Goal: Task Accomplishment & Management: Complete application form

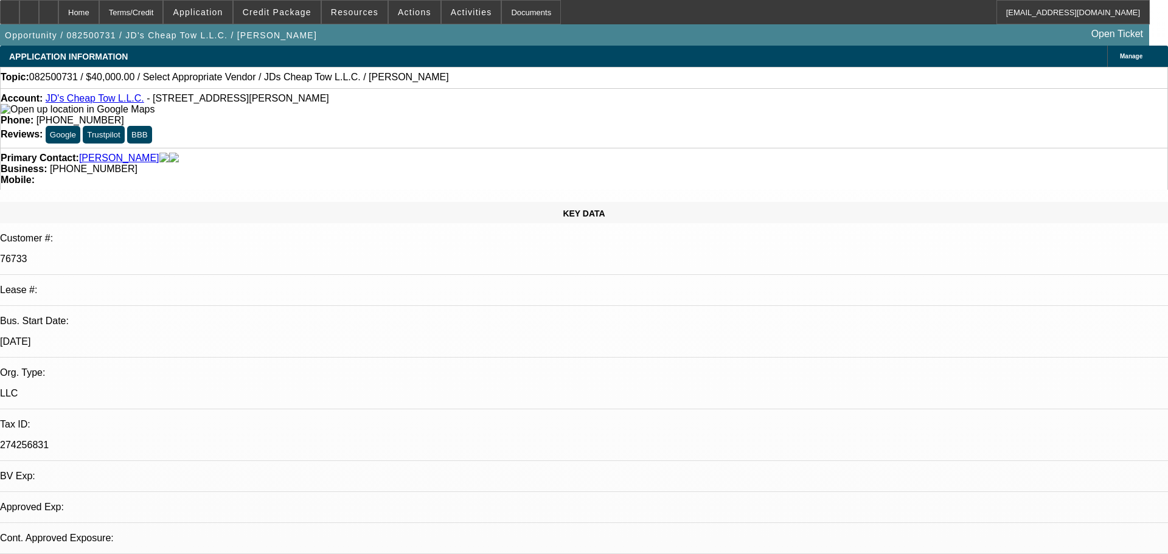
select select "0"
select select "2"
select select "0.1"
select select "4"
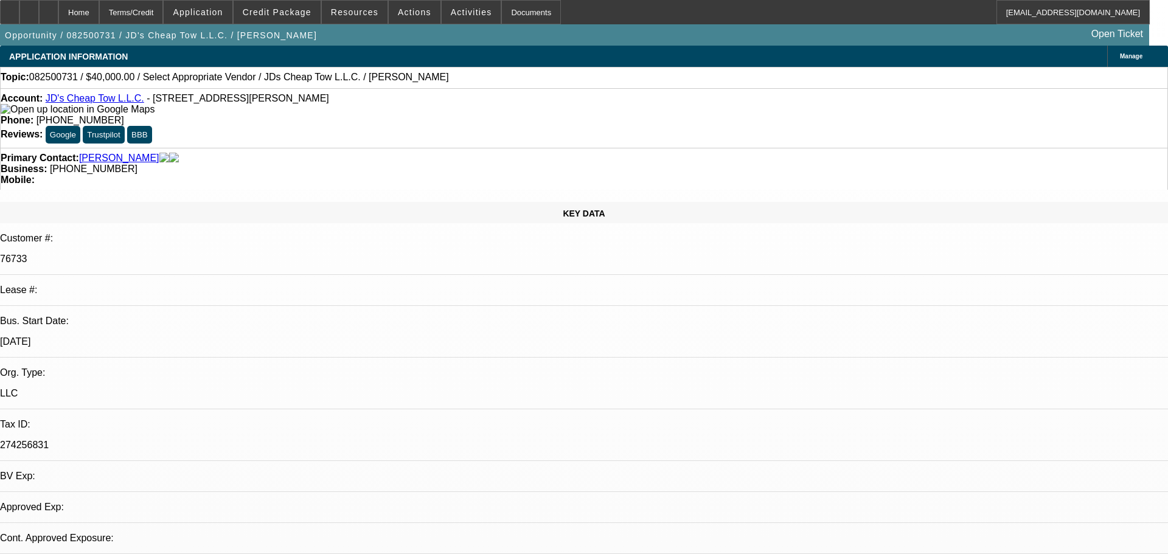
select select "0"
select select "2"
select select "0.1"
select select "4"
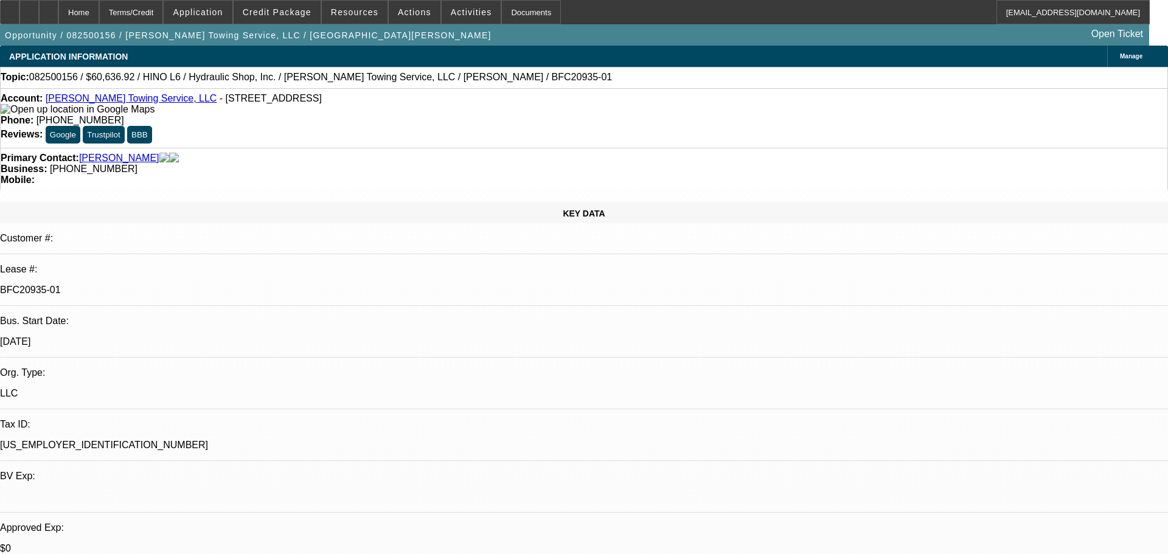
select select "0"
select select "6"
select select "0"
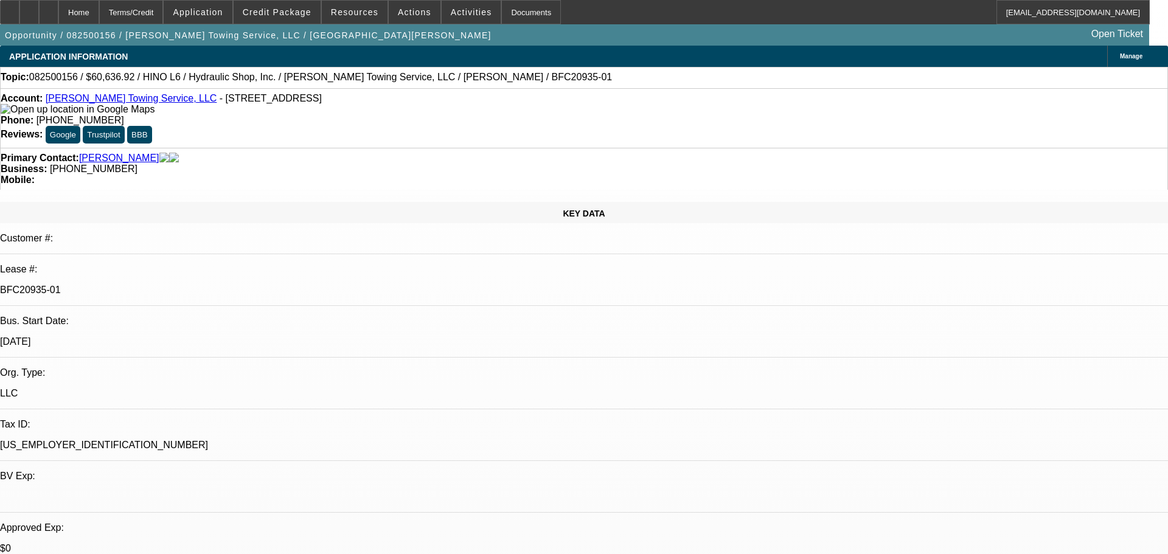
select select "0"
select select "6"
select select "0"
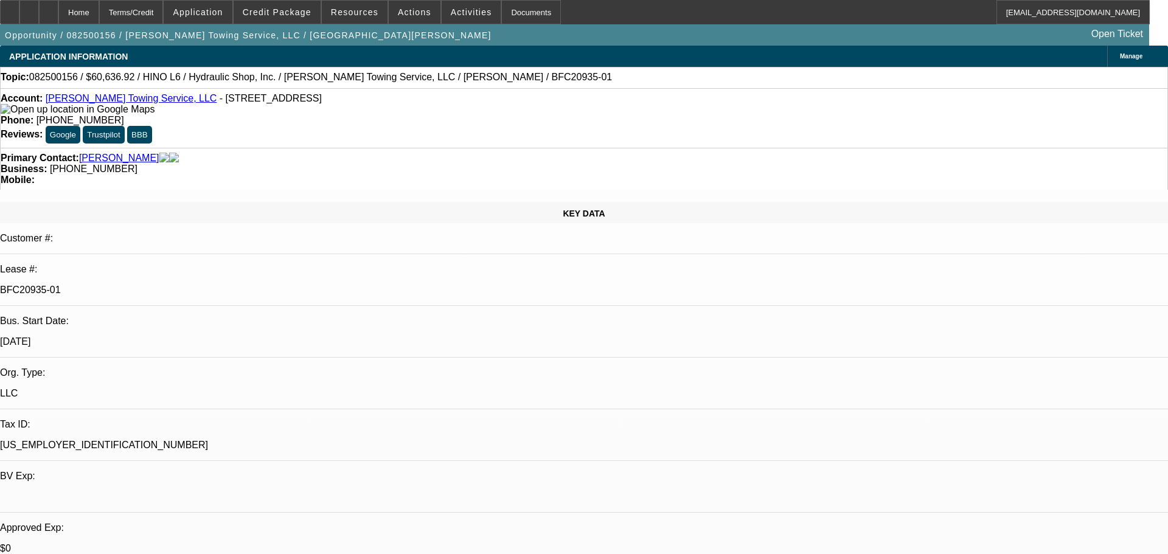
select select "0"
select select "6"
select select "0"
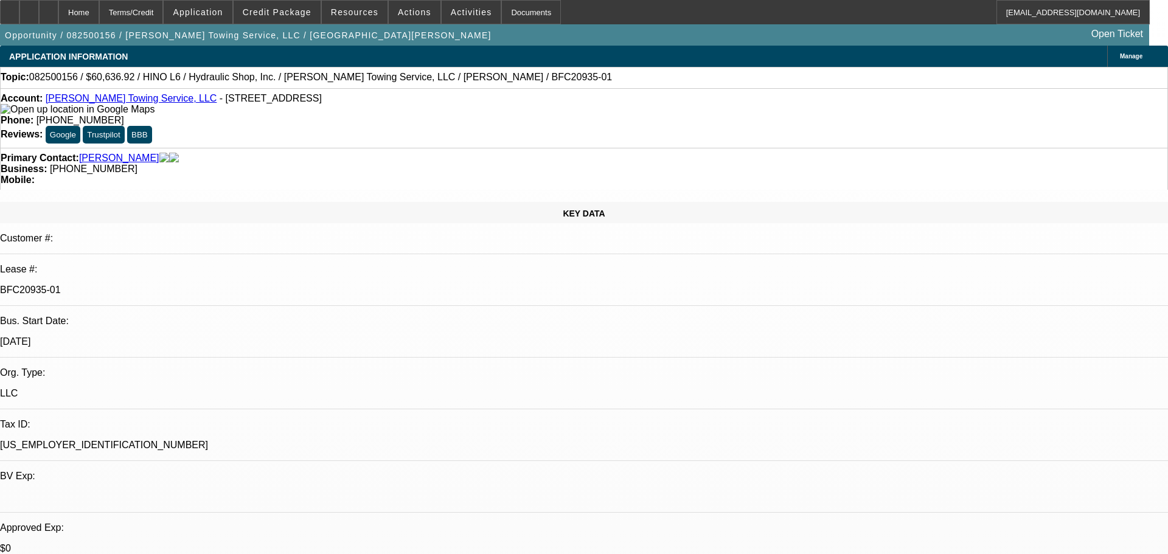
select select "6"
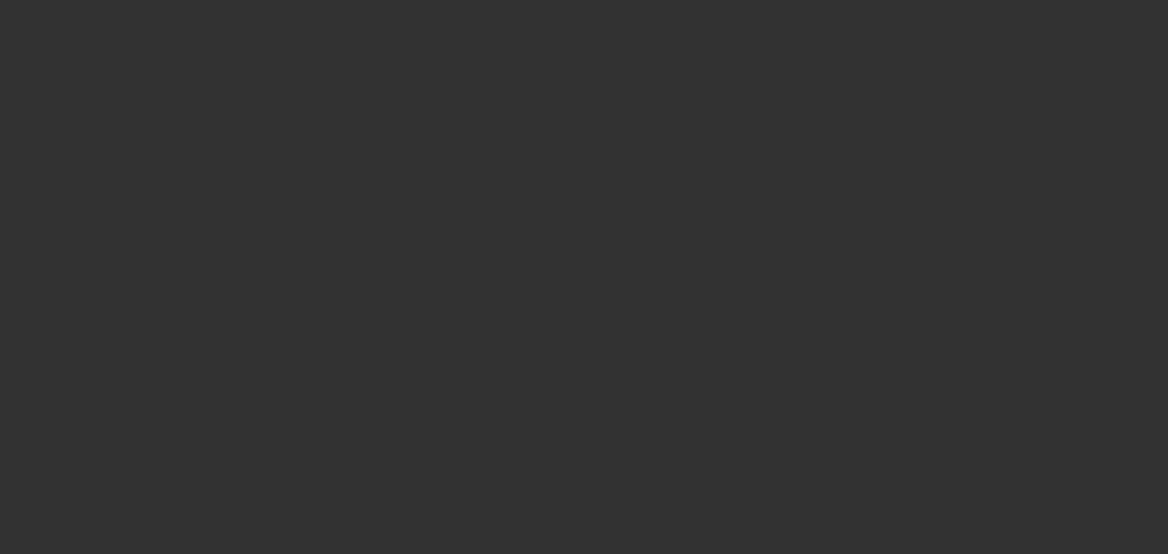
select select "0"
select select "2"
